Goal: Transaction & Acquisition: Purchase product/service

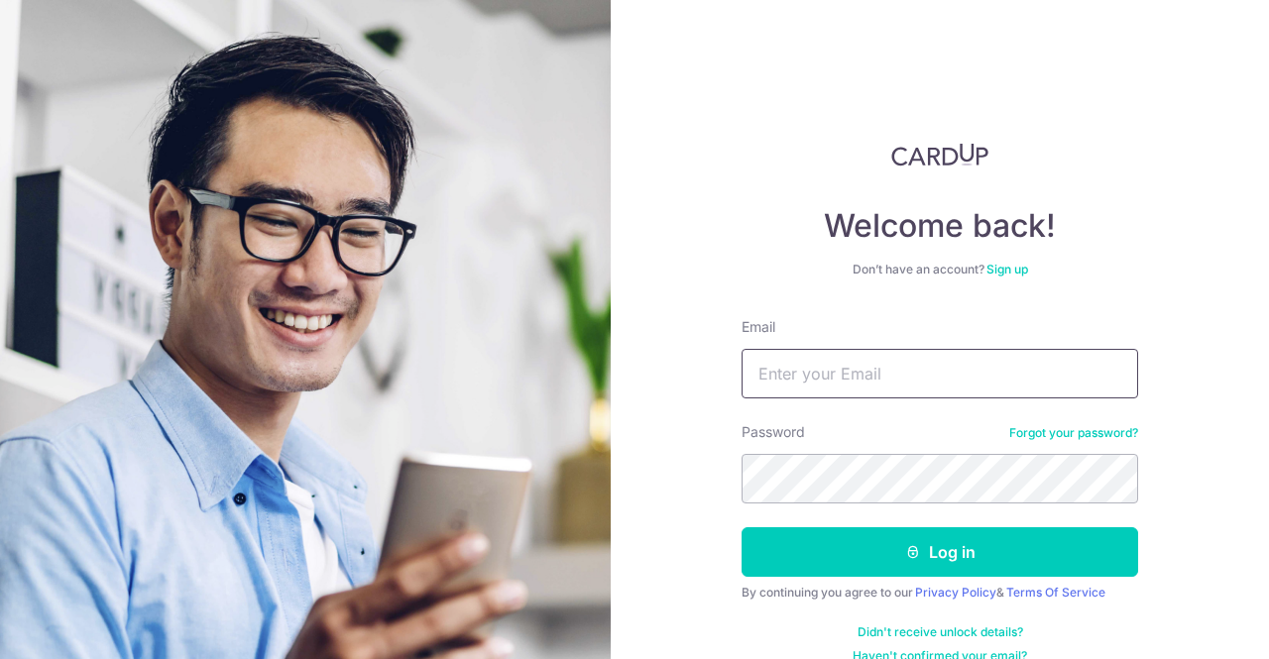
click at [848, 364] on input "Email" at bounding box center [940, 374] width 397 height 50
type input "tjwmatthew@yahoo.com"
click at [742, 528] on button "Log in" at bounding box center [940, 553] width 397 height 50
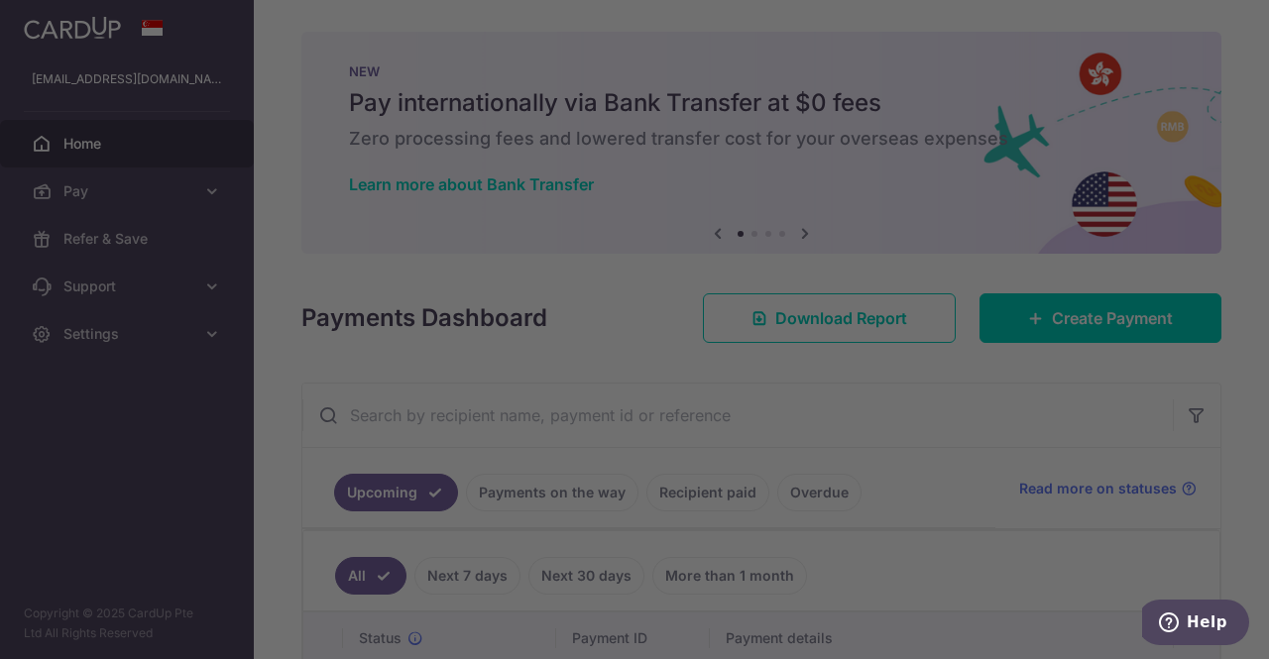
click at [204, 188] on div at bounding box center [641, 333] width 1282 height 666
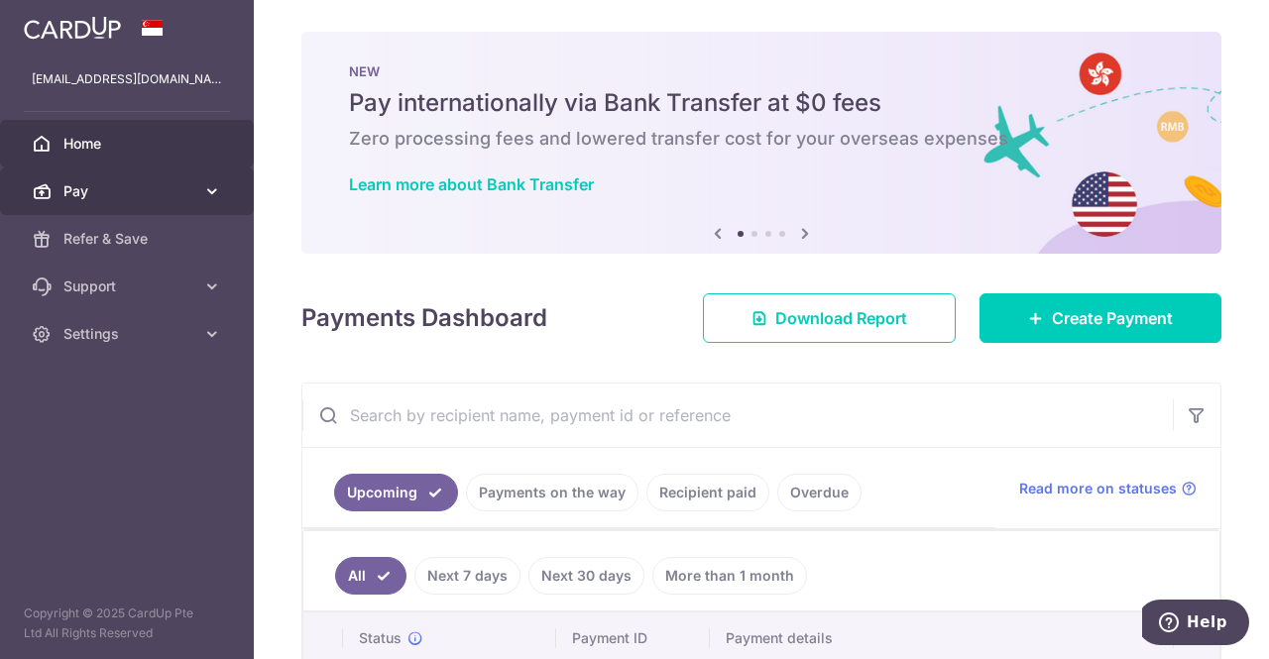
click at [223, 179] on link "Pay" at bounding box center [127, 192] width 254 height 48
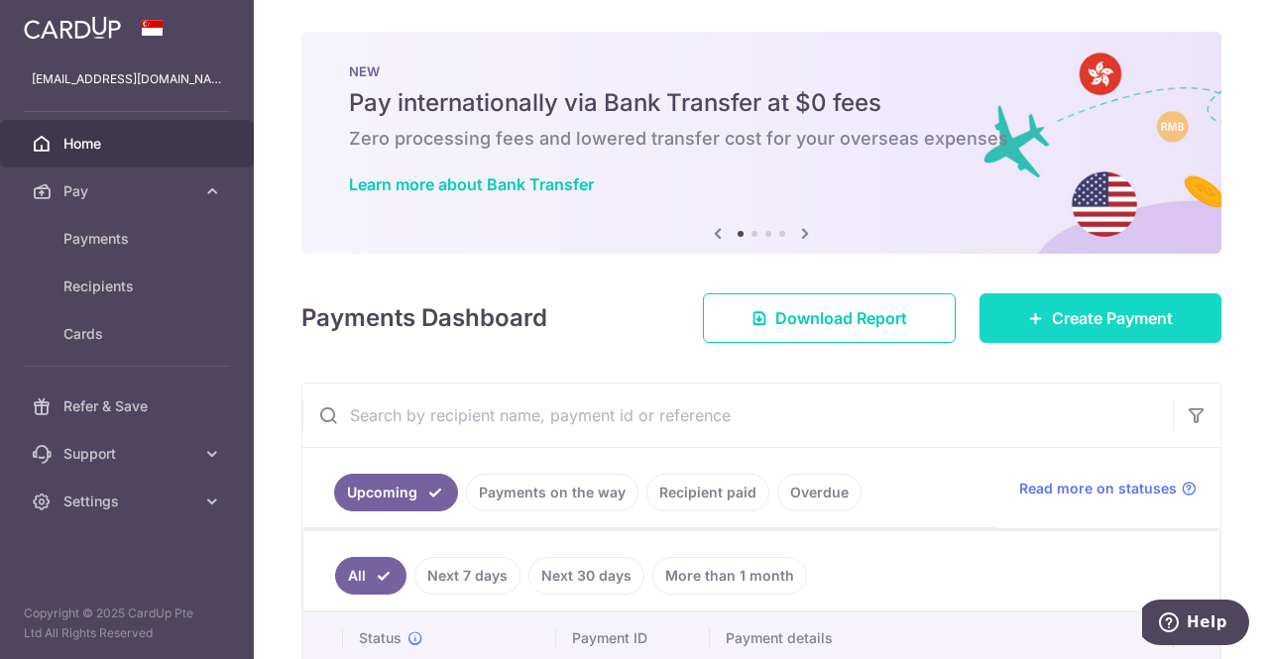
click at [1012, 323] on link "Create Payment" at bounding box center [1101, 319] width 242 height 50
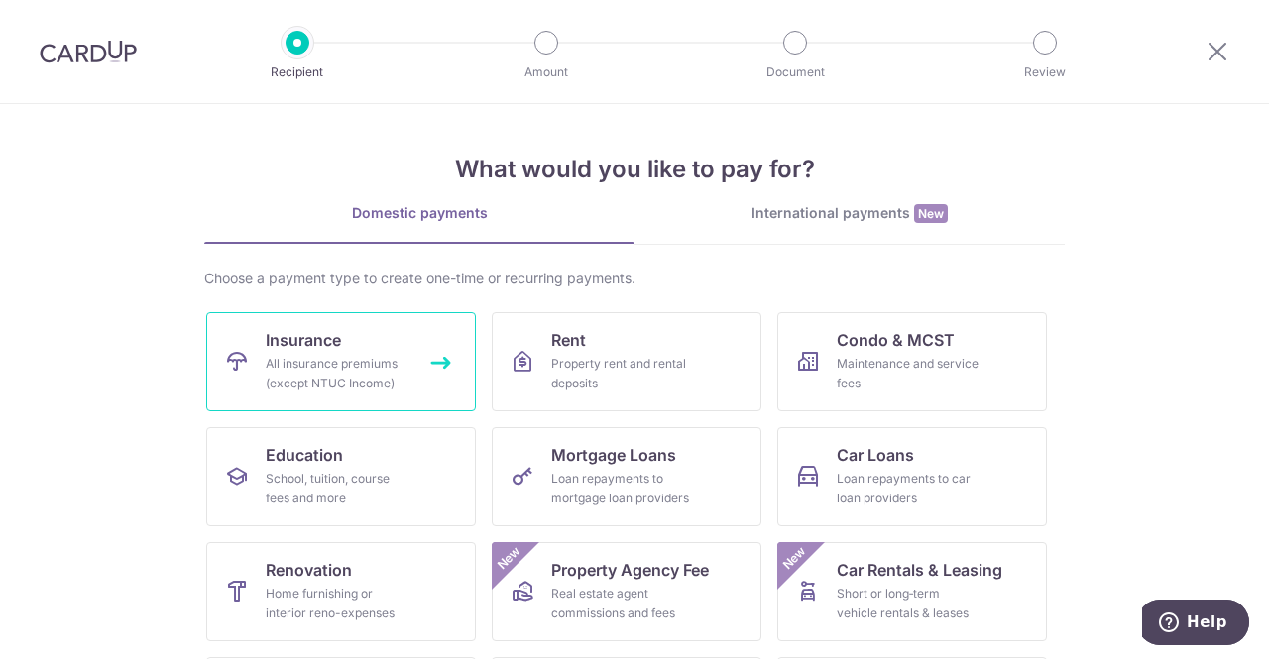
click at [387, 359] on div "All insurance premiums (except NTUC Income)" at bounding box center [337, 374] width 143 height 40
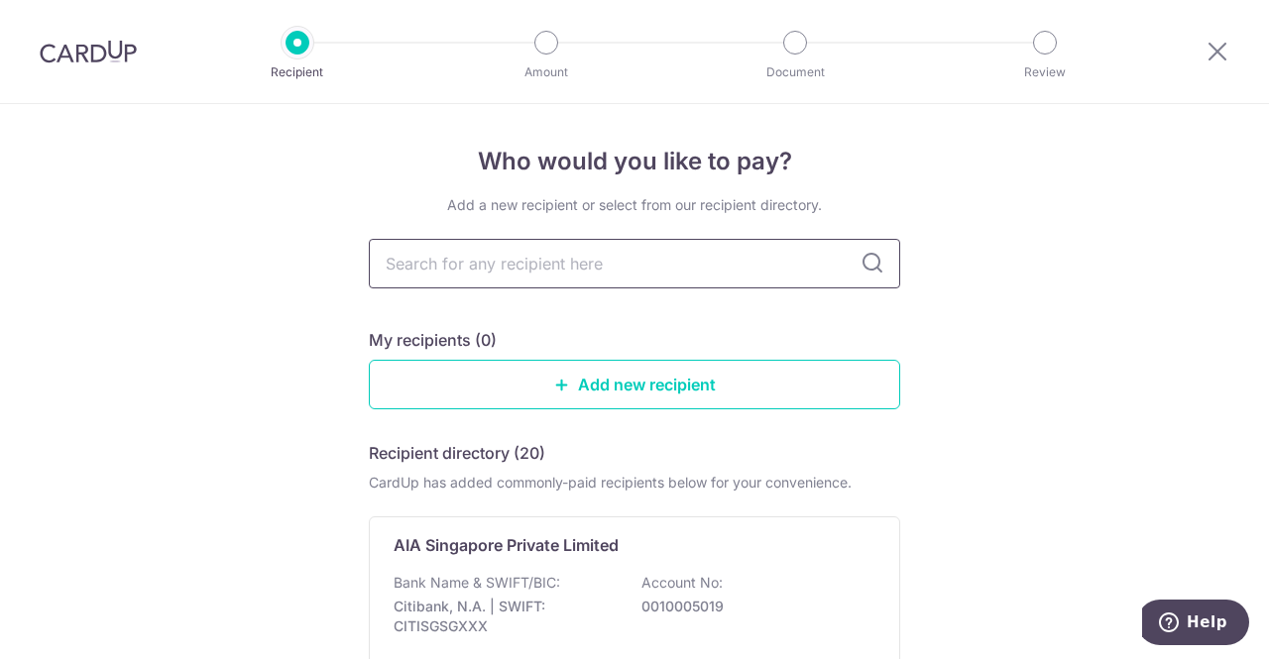
click at [563, 279] on input "text" at bounding box center [635, 264] width 532 height 50
type input "hsbc life"
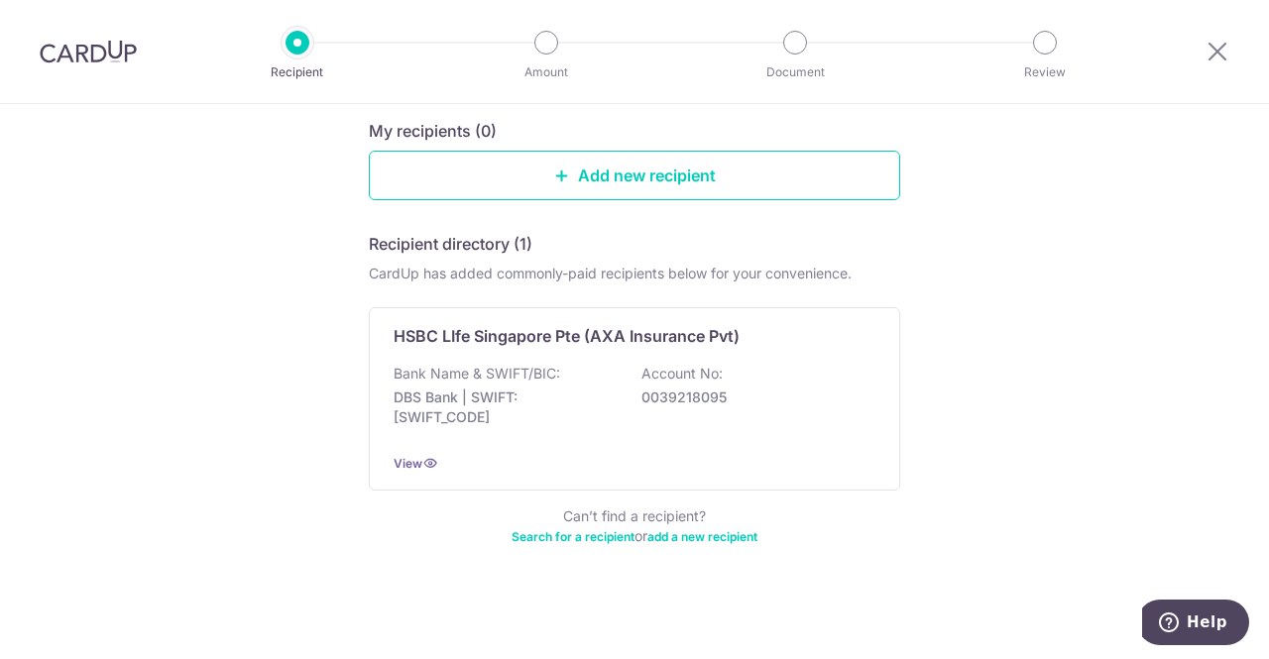
scroll to position [210, 0]
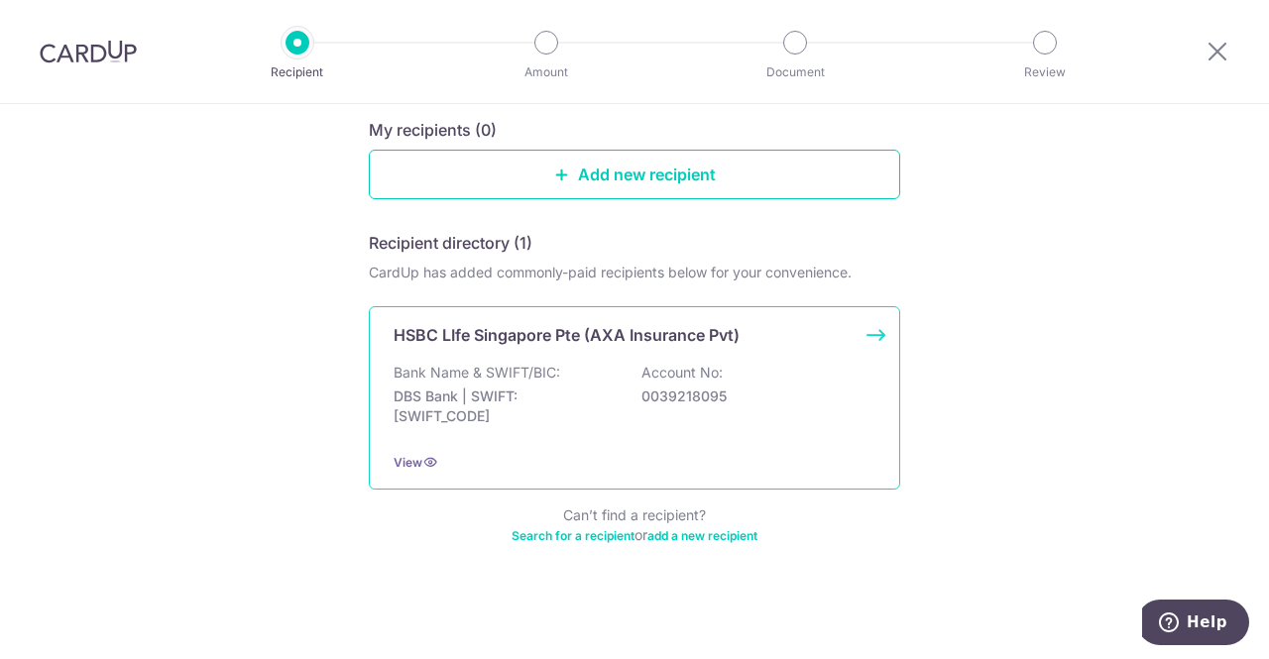
click at [623, 421] on div "Bank Name & SWIFT/BIC: DBS Bank | SWIFT: [SWIFT_CODE] Account No: 0039218095" at bounding box center [635, 399] width 482 height 73
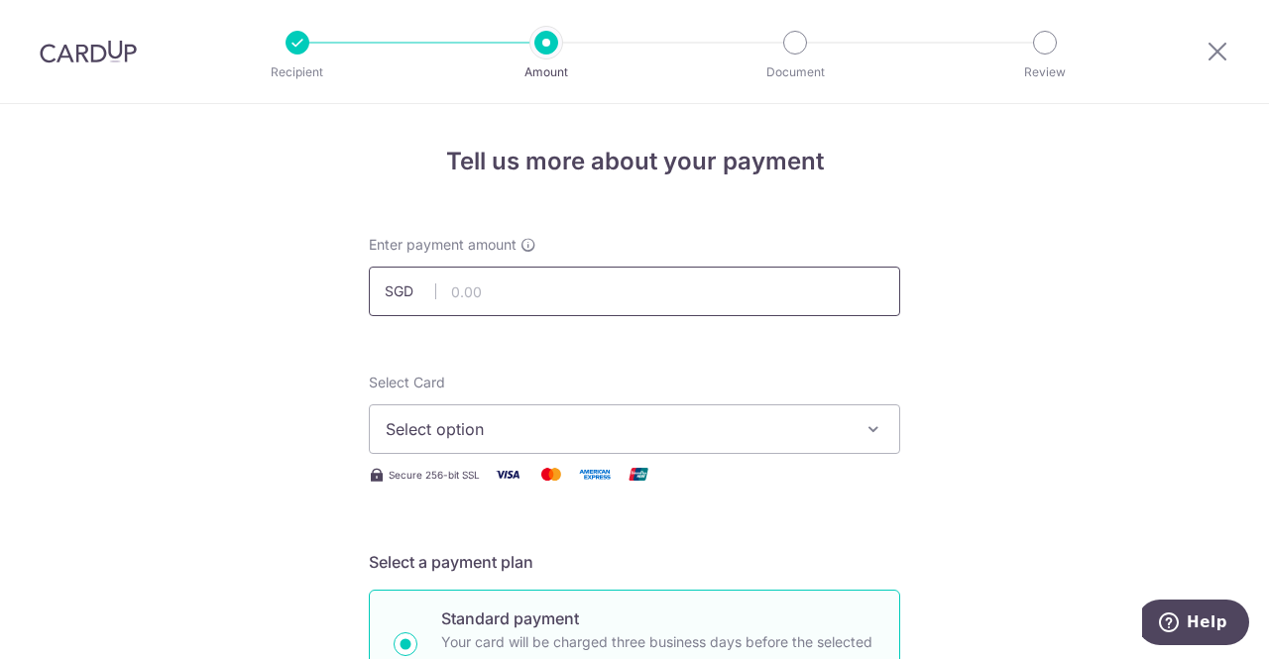
click at [568, 297] on input "text" at bounding box center [635, 292] width 532 height 50
type input "1,100.10"
click at [534, 425] on span "Select option" at bounding box center [617, 429] width 462 height 24
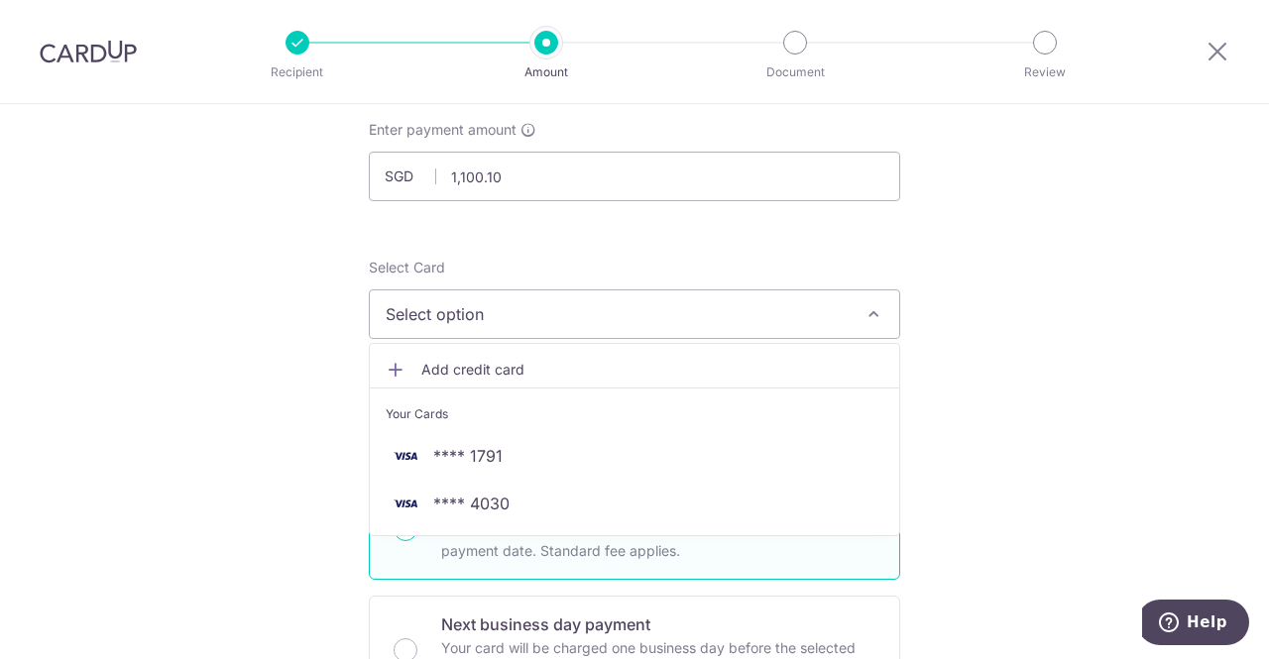
scroll to position [116, 0]
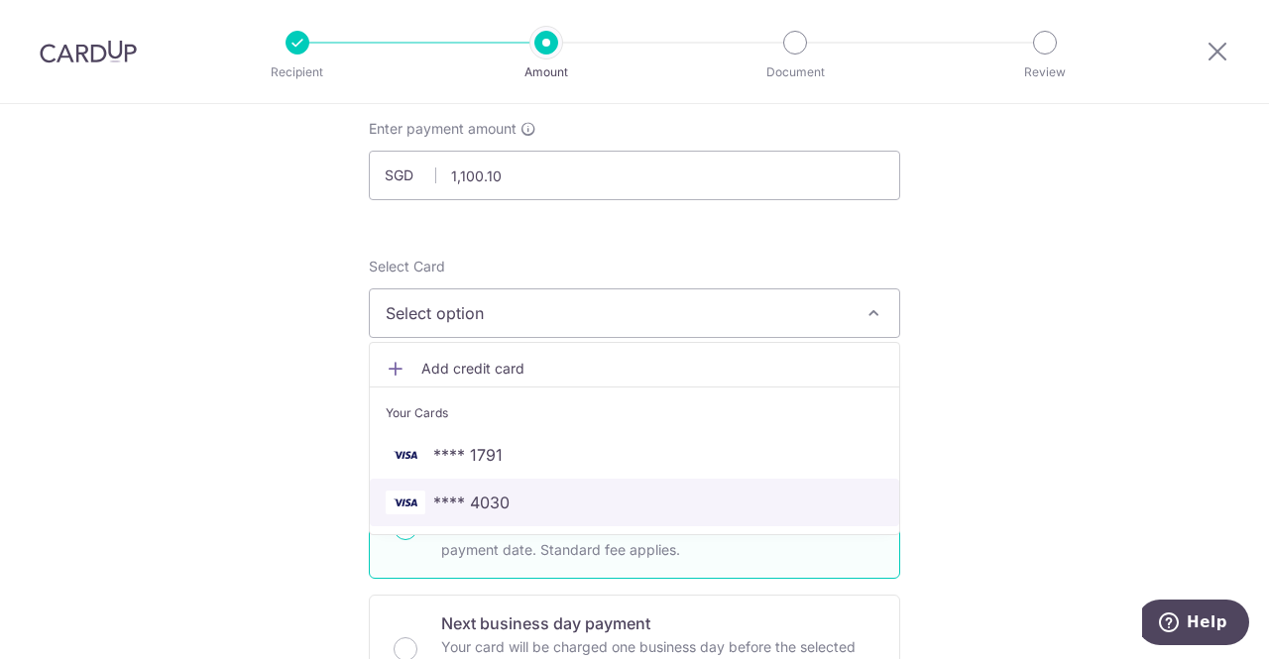
click at [492, 497] on span "**** 4030" at bounding box center [471, 503] width 76 height 24
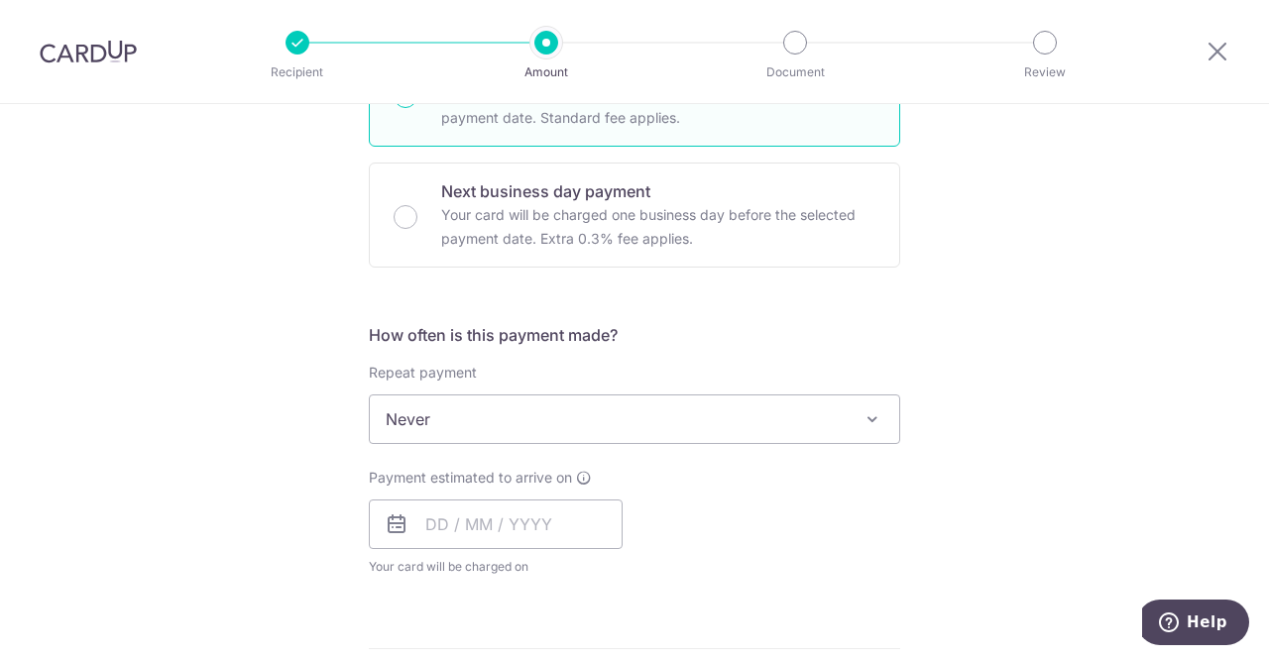
scroll to position [547, 0]
click at [512, 517] on input "text" at bounding box center [496, 526] width 254 height 50
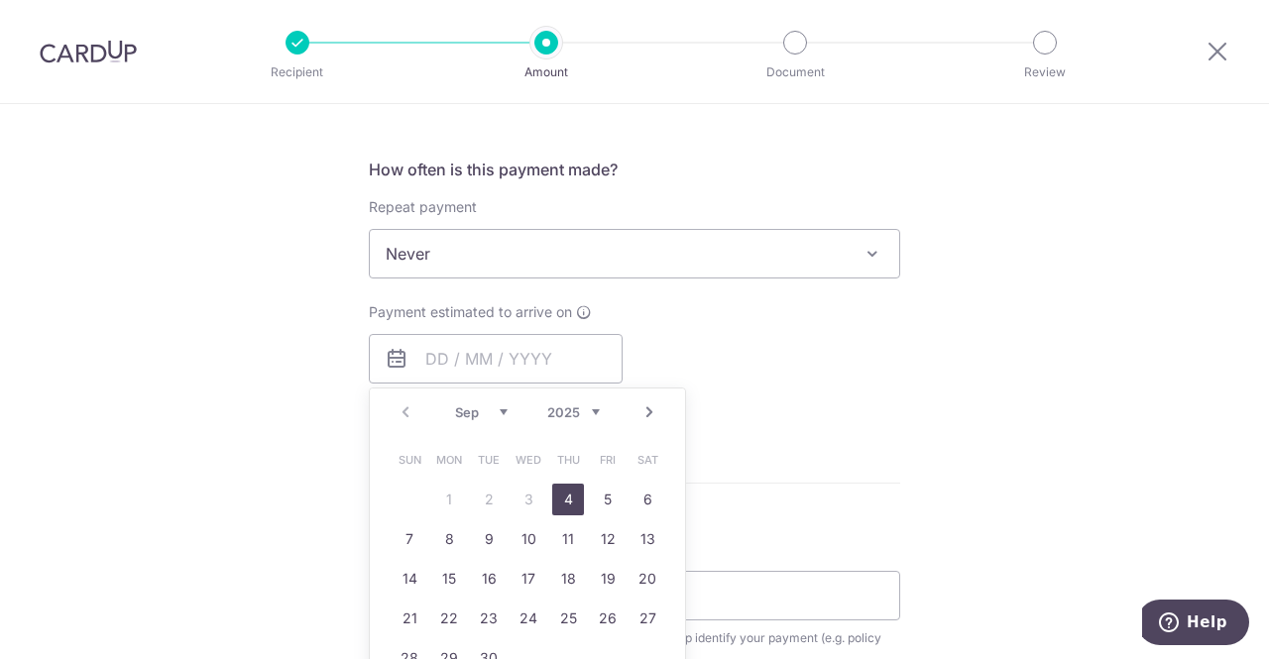
click at [398, 410] on div "Prev Next Sep Oct Nov Dec 2025 2026 2027 2028 2029 2030 2031 2032 2033 2034 2035" at bounding box center [527, 413] width 315 height 48
click at [496, 408] on select "Sep Oct Nov Dec" at bounding box center [481, 413] width 53 height 16
click at [555, 495] on link "4" at bounding box center [568, 500] width 32 height 32
type input "[DATE]"
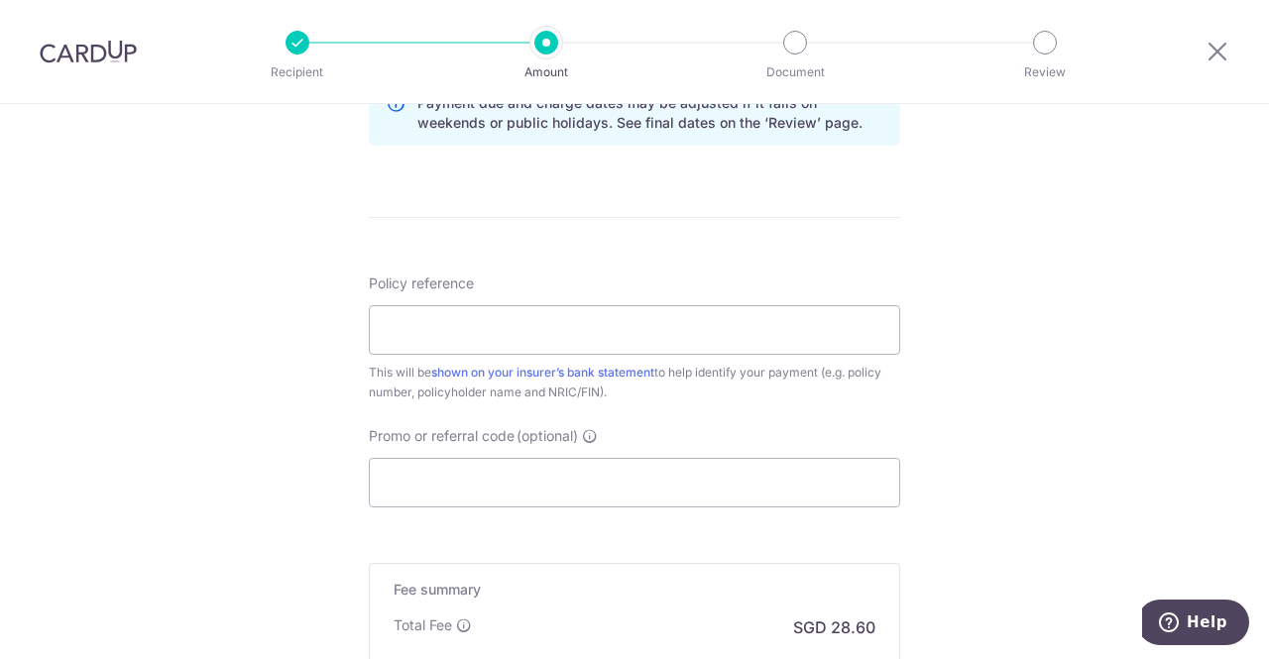
scroll to position [1083, 0]
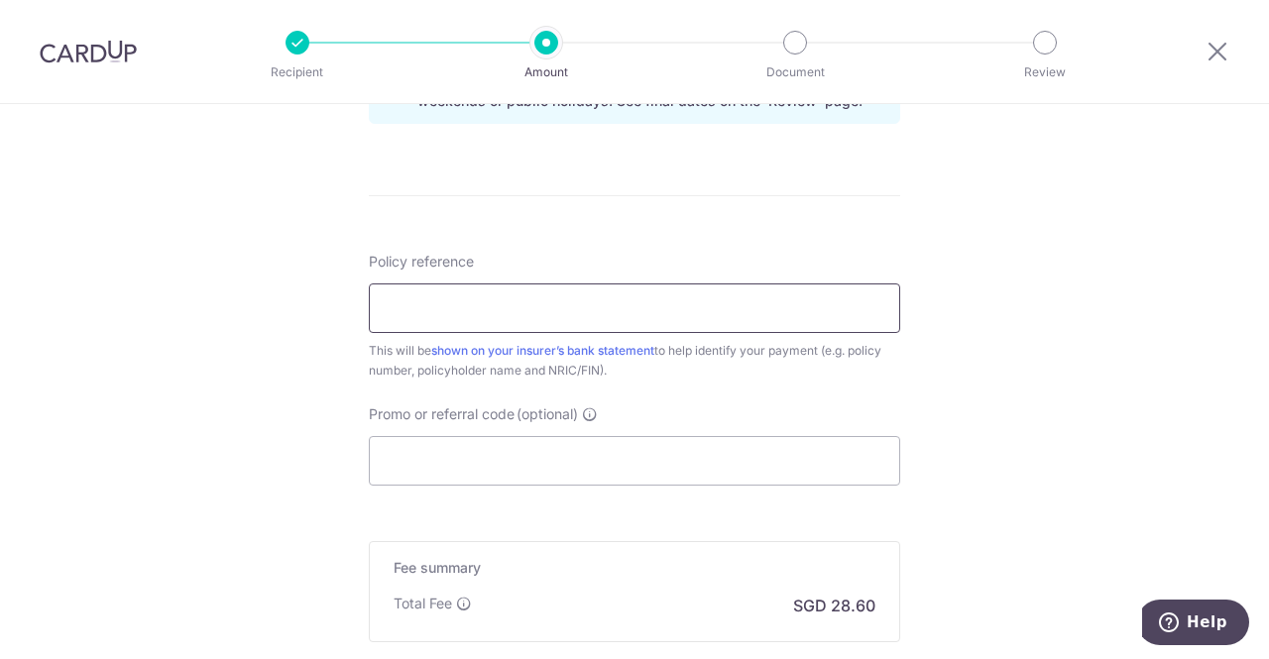
click at [807, 311] on input "Policy reference" at bounding box center [635, 309] width 532 height 50
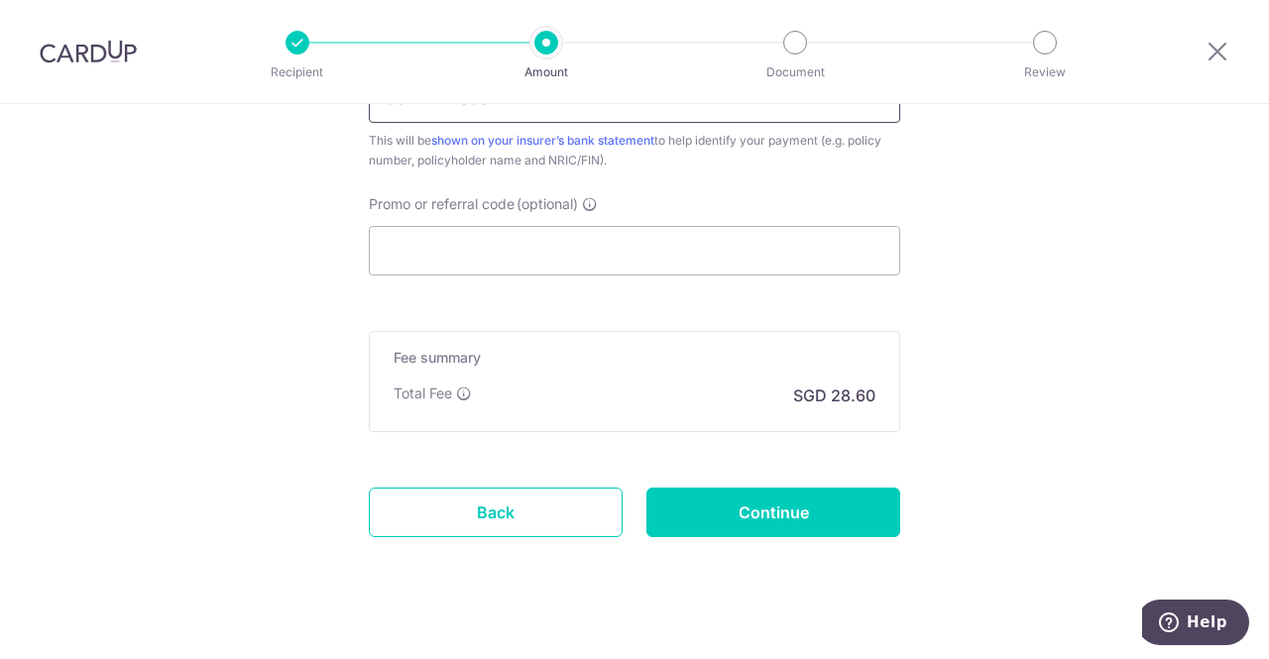
scroll to position [1294, 0]
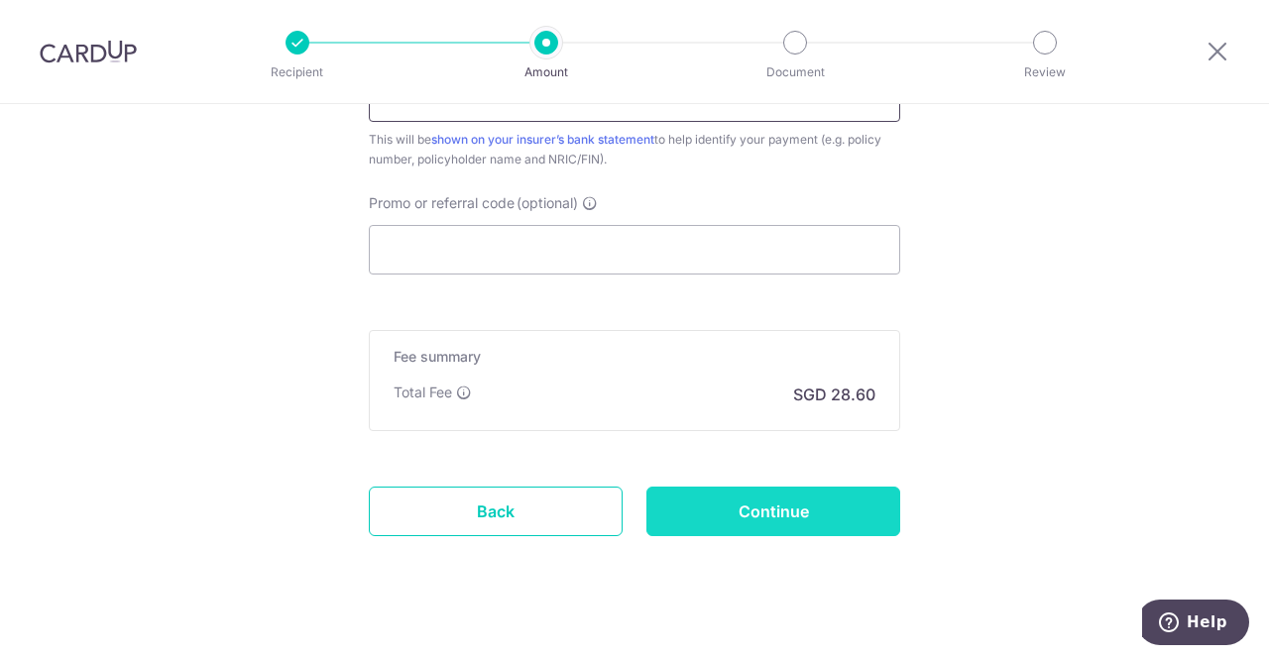
type input "302-1444686"
click at [831, 491] on input "Continue" at bounding box center [774, 512] width 254 height 50
type input "Create Schedule"
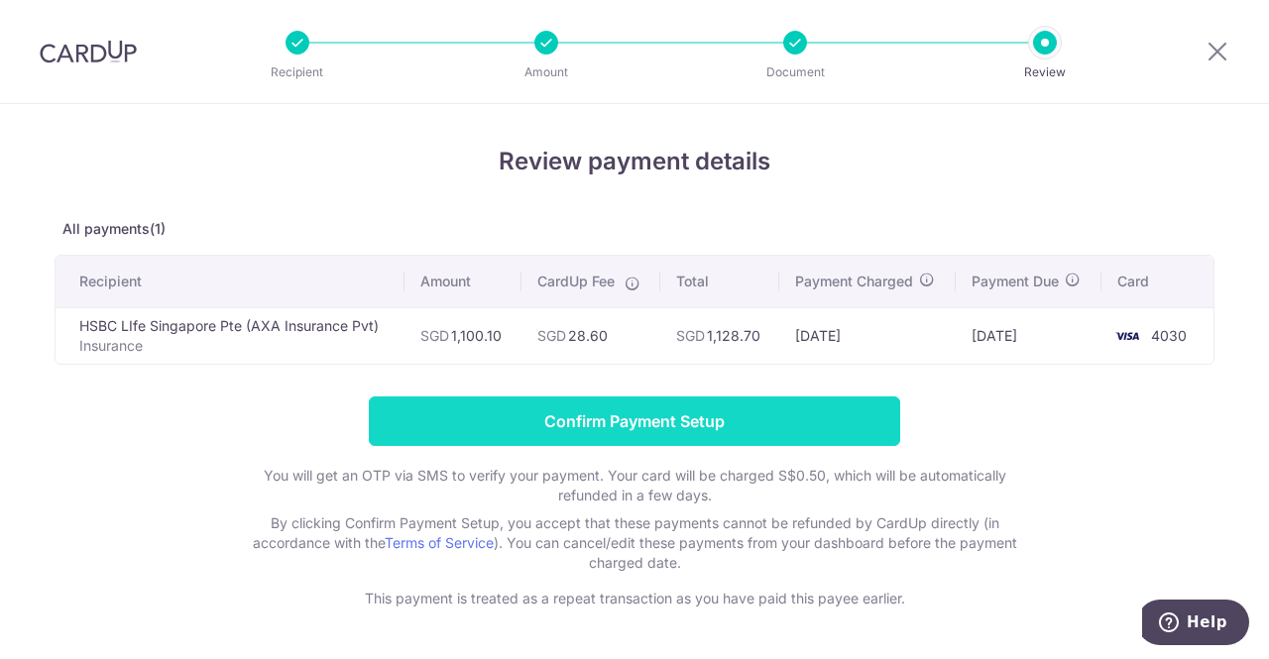
click at [839, 410] on input "Confirm Payment Setup" at bounding box center [635, 422] width 532 height 50
